Goal: Browse casually

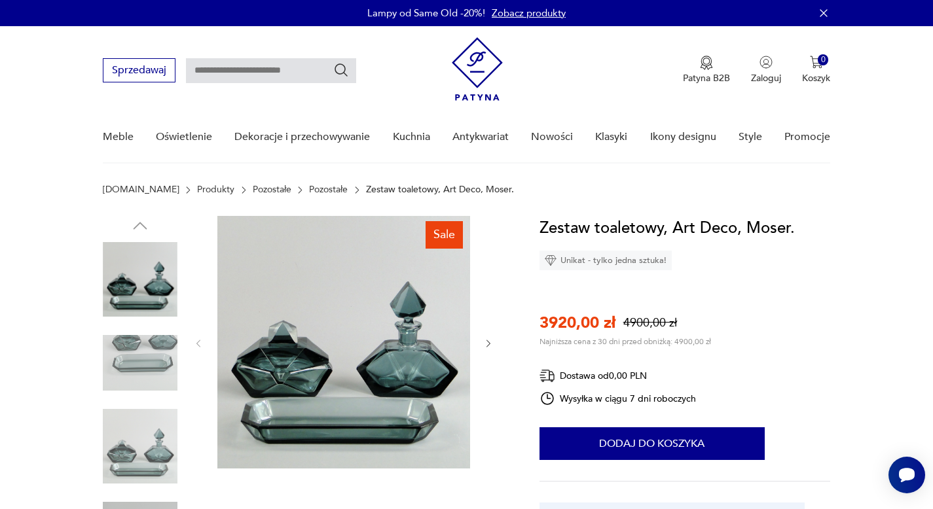
click at [285, 361] on img at bounding box center [343, 342] width 253 height 253
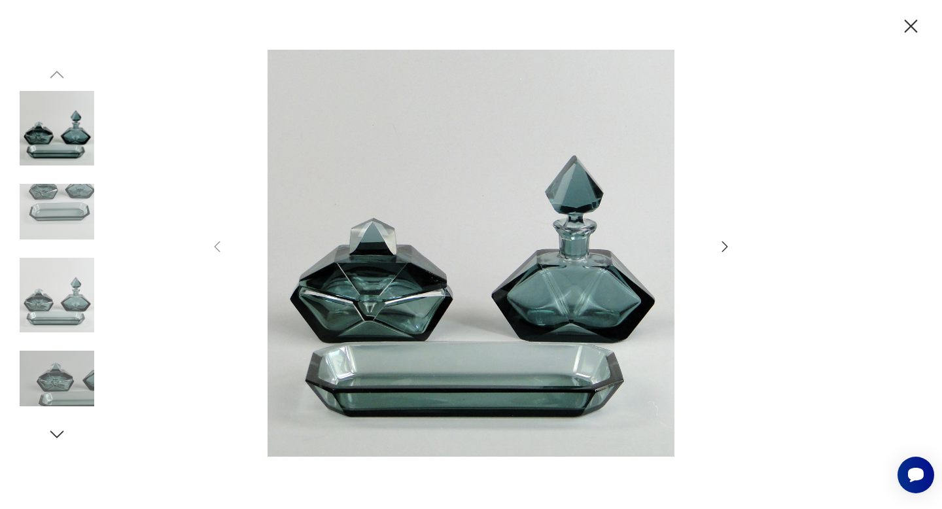
click at [910, 30] on icon "button" at bounding box center [911, 26] width 23 height 23
